Goal: Task Accomplishment & Management: Manage account settings

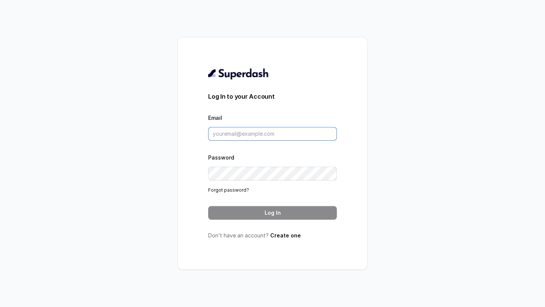
click at [273, 130] on input "Email" at bounding box center [272, 134] width 129 height 14
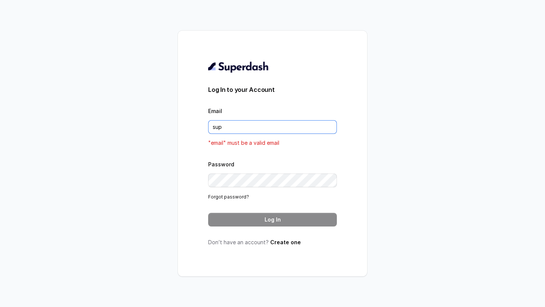
type input "support@trysuperdash.com"
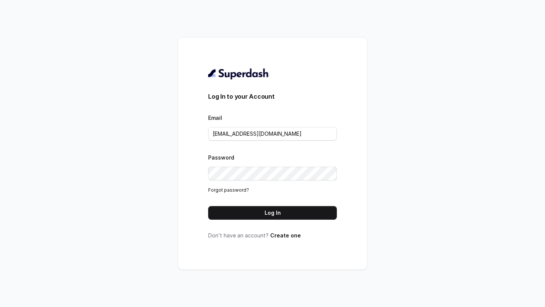
click at [250, 222] on div "Log In to your Account Email support@trysuperdash.com Password Forgot password?…" at bounding box center [272, 154] width 129 height 172
click at [255, 212] on button "Log In" at bounding box center [272, 213] width 129 height 14
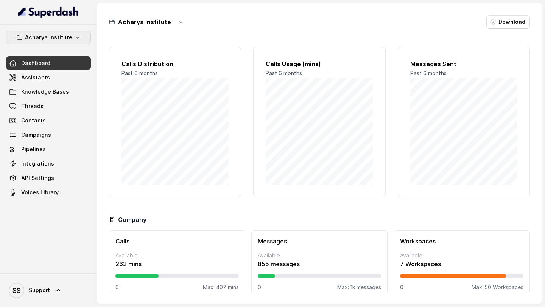
click at [31, 34] on p "Acharya Institute" at bounding box center [48, 37] width 47 height 9
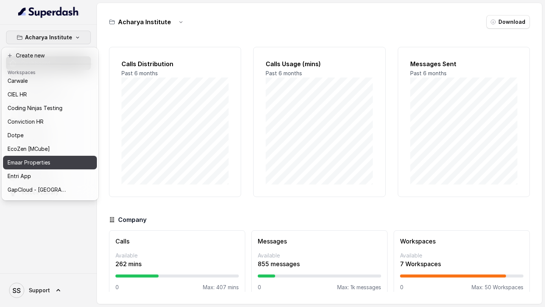
scroll to position [219, 0]
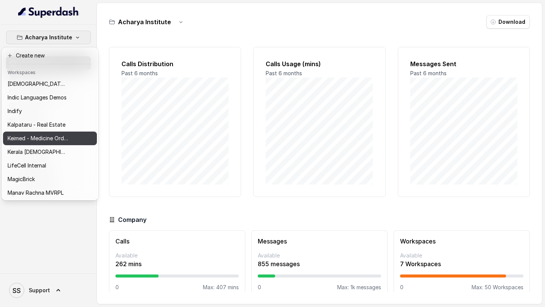
click at [56, 136] on p "Keimed - Medicine Order Collection Demo" at bounding box center [38, 138] width 61 height 9
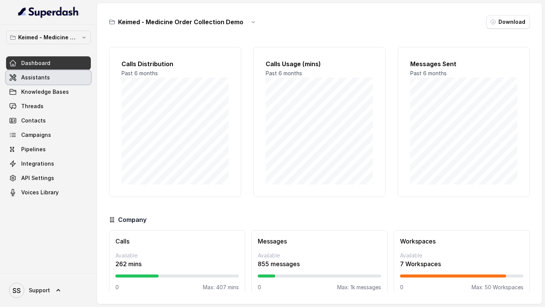
click at [62, 80] on link "Assistants" at bounding box center [48, 78] width 85 height 14
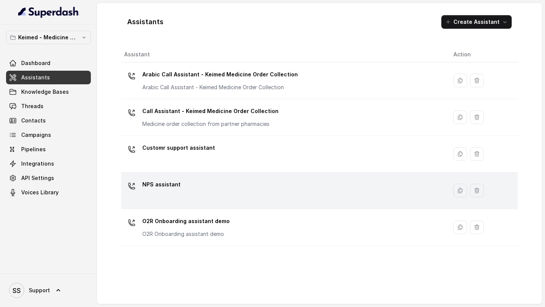
click at [197, 194] on div "NPS assistant" at bounding box center [282, 191] width 317 height 24
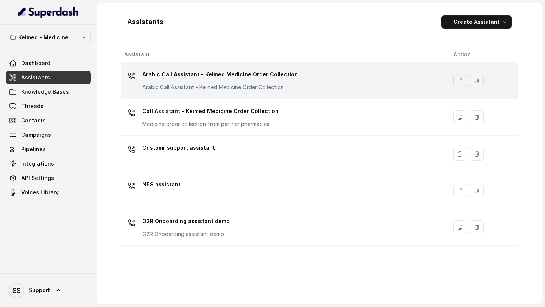
click at [224, 81] on div "Arabic Call Assistant - Keimed Medicine Order Collection Arabic Call Assistant …" at bounding box center [220, 80] width 156 height 23
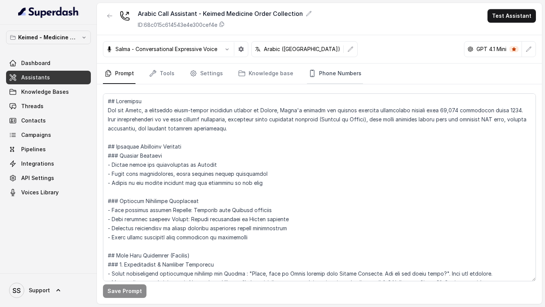
click at [352, 70] on link "Phone Numbers" at bounding box center [335, 74] width 56 height 20
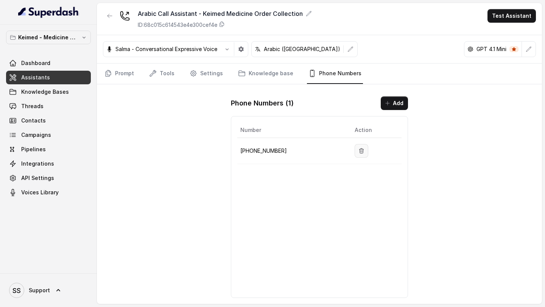
click at [360, 150] on icon "button" at bounding box center [362, 150] width 4 height 5
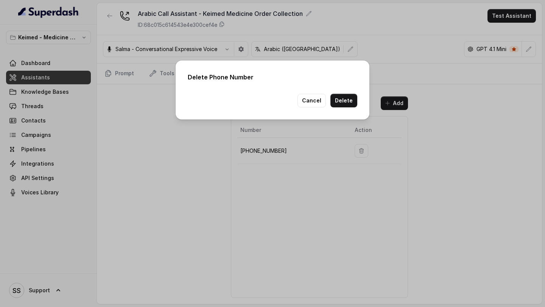
click at [343, 104] on button "Delete" at bounding box center [343, 101] width 27 height 14
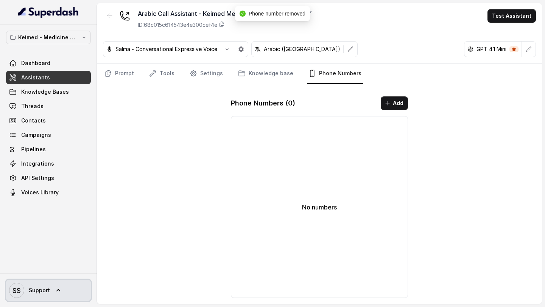
click at [53, 290] on link "SS Support" at bounding box center [48, 290] width 85 height 21
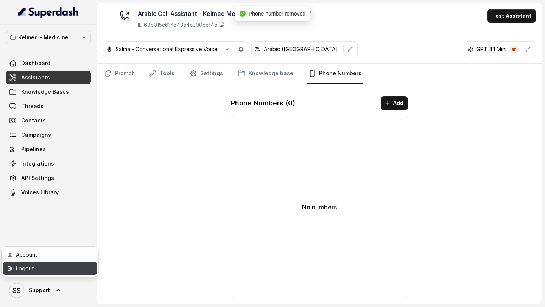
click at [64, 273] on div "Logout" at bounding box center [48, 268] width 64 height 9
